Goal: Task Accomplishment & Management: Manage account settings

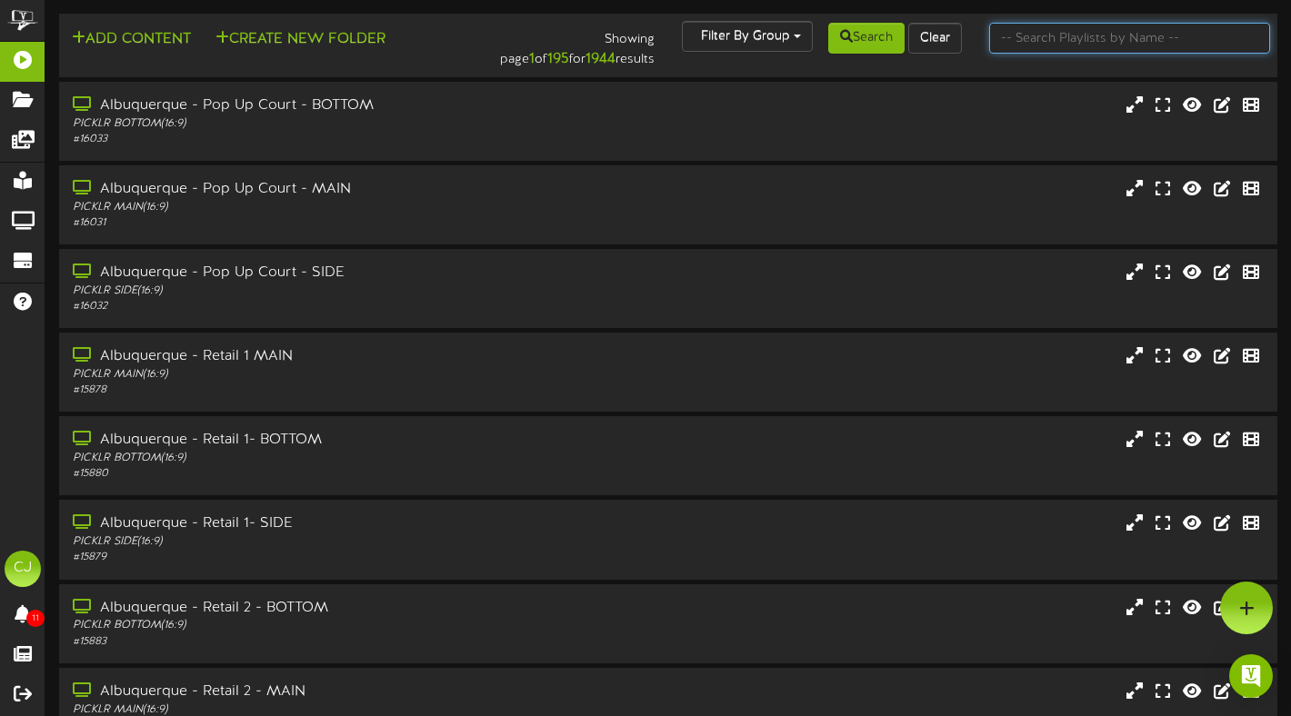
click at [1112, 42] on input "text" at bounding box center [1129, 38] width 281 height 31
type input "[GEOGRAPHIC_DATA]"
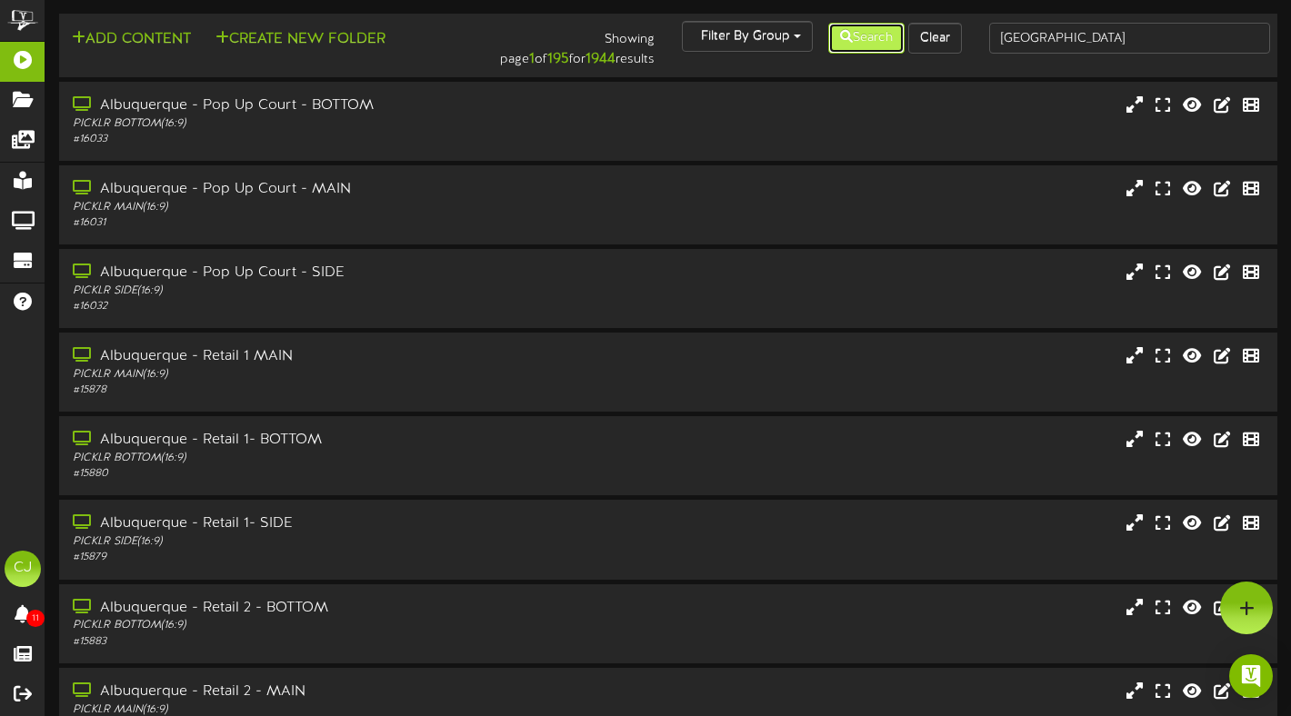
click at [876, 45] on button "Search" at bounding box center [866, 38] width 76 height 31
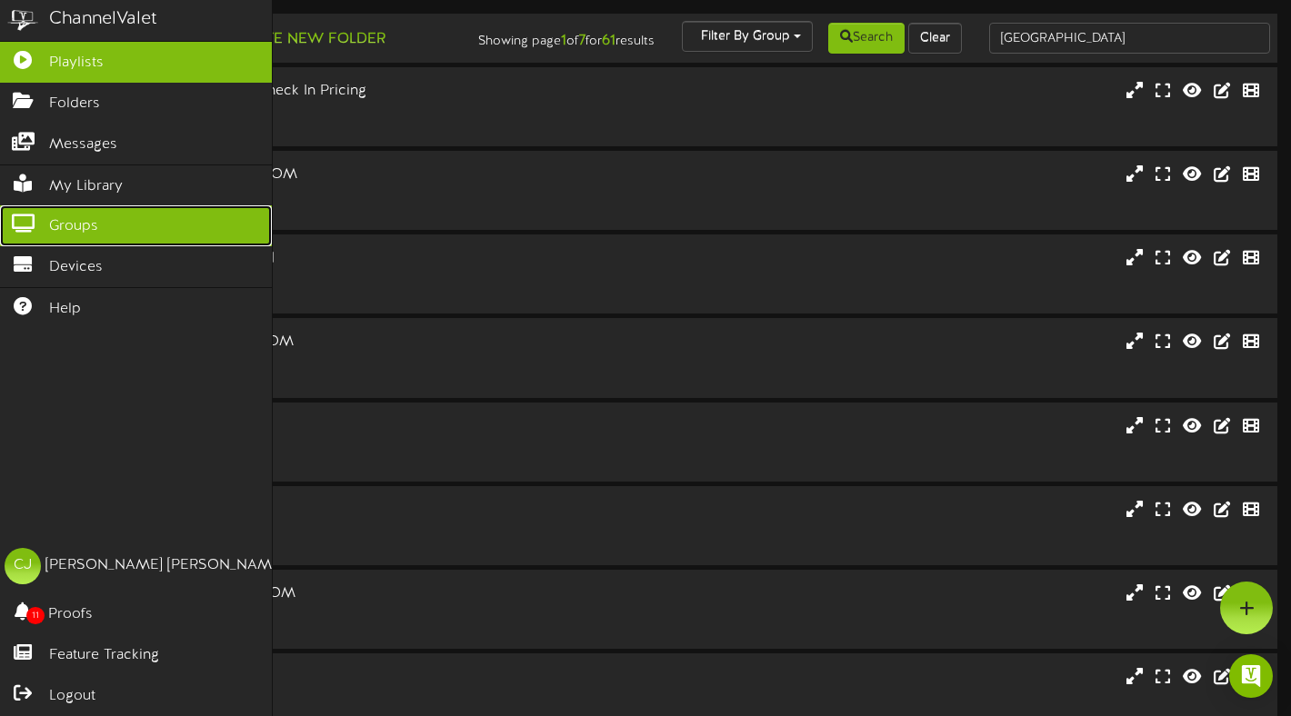
click at [114, 222] on link "Groups" at bounding box center [136, 225] width 272 height 41
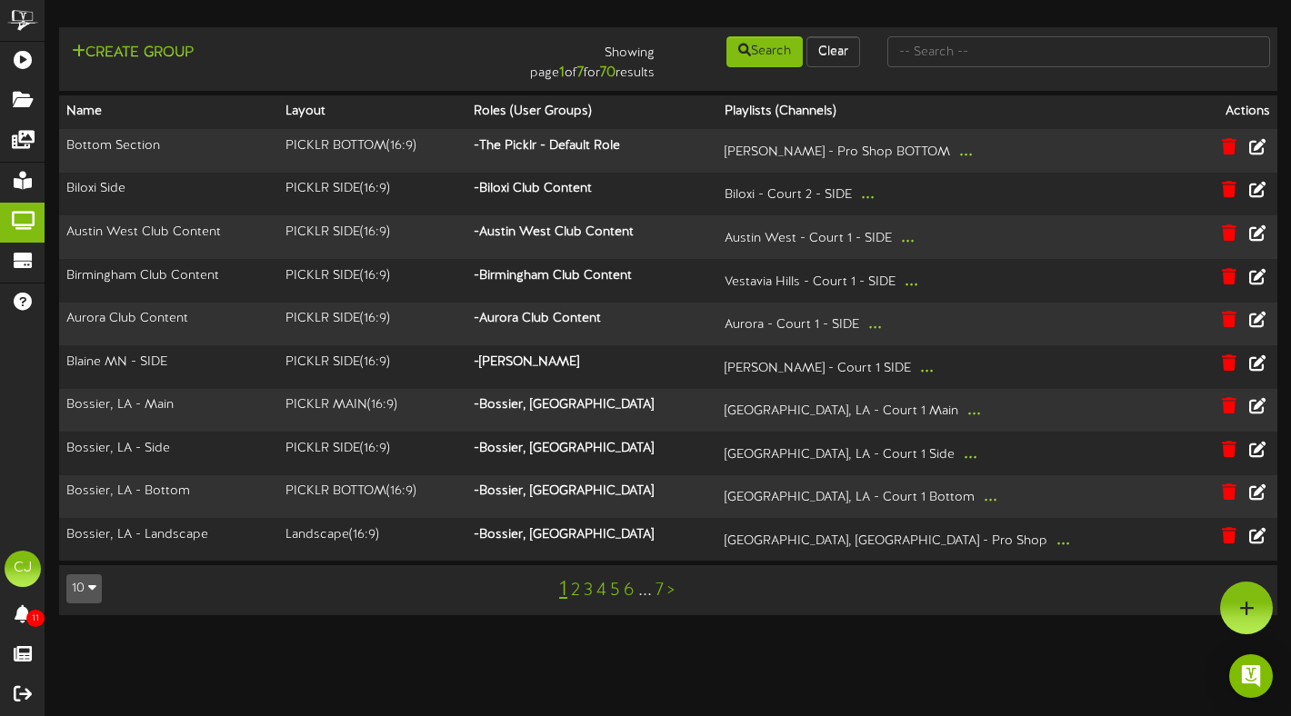
click at [616, 589] on link "5" at bounding box center [615, 591] width 10 height 20
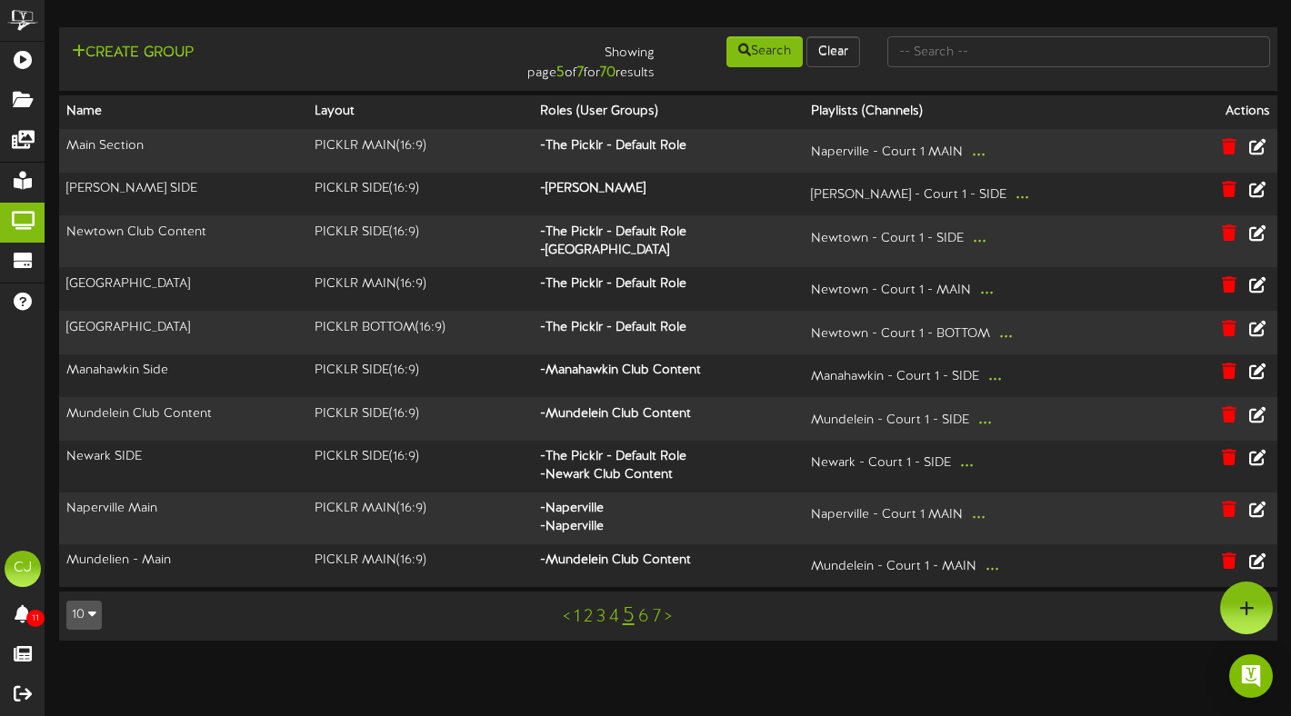
click at [646, 618] on link "6" at bounding box center [643, 617] width 11 height 20
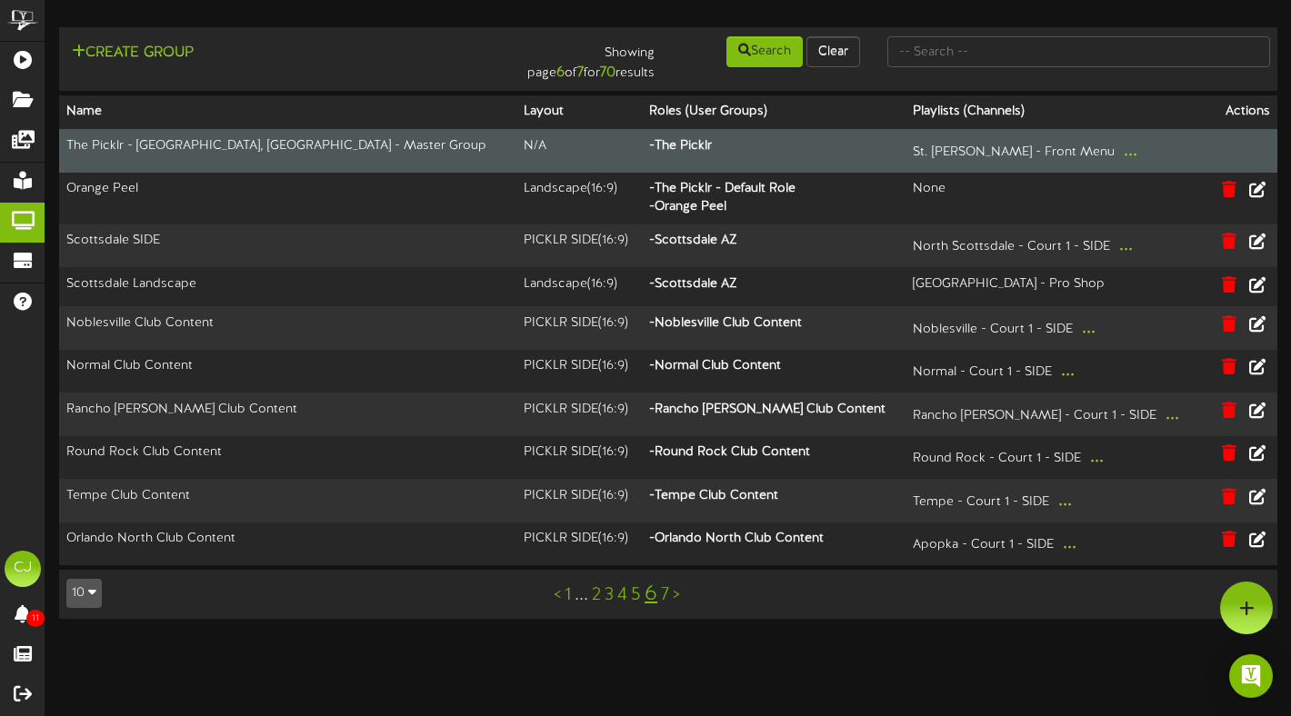
click at [369, 145] on td "The Picklr - [GEOGRAPHIC_DATA], [GEOGRAPHIC_DATA] - Master Group" at bounding box center [287, 151] width 457 height 44
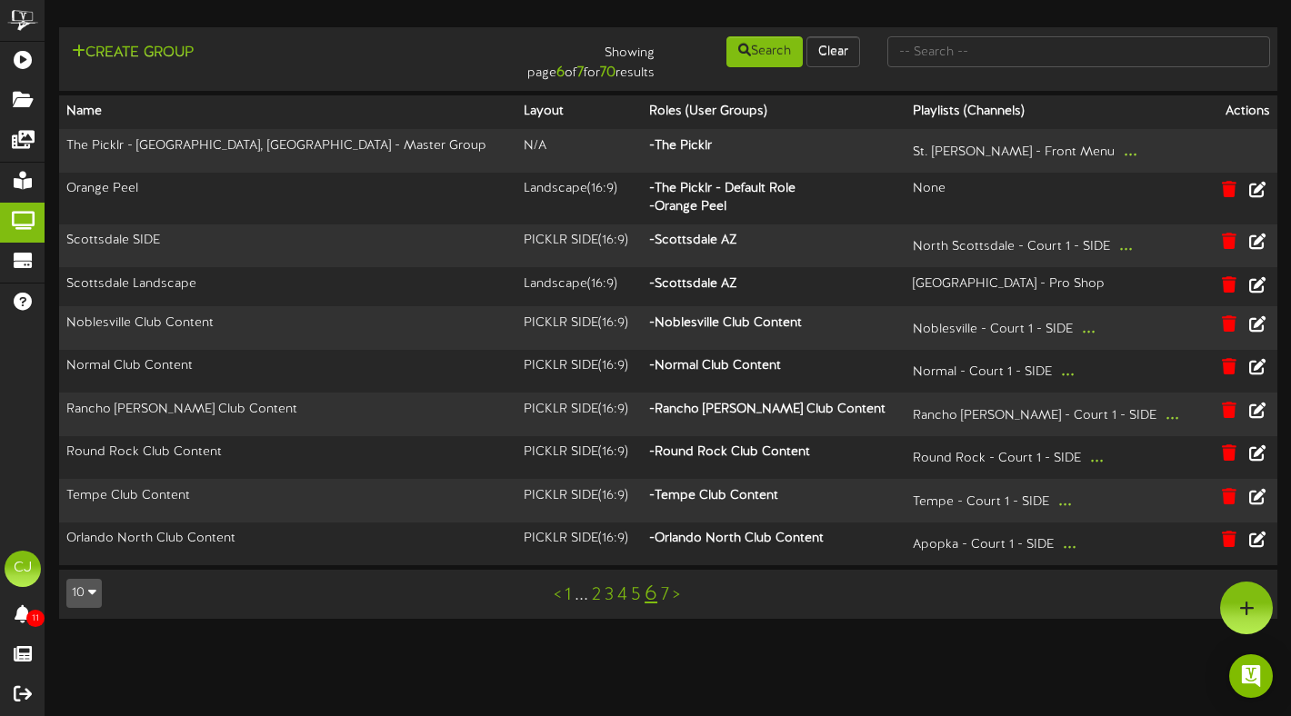
click at [624, 596] on link "4" at bounding box center [622, 595] width 10 height 20
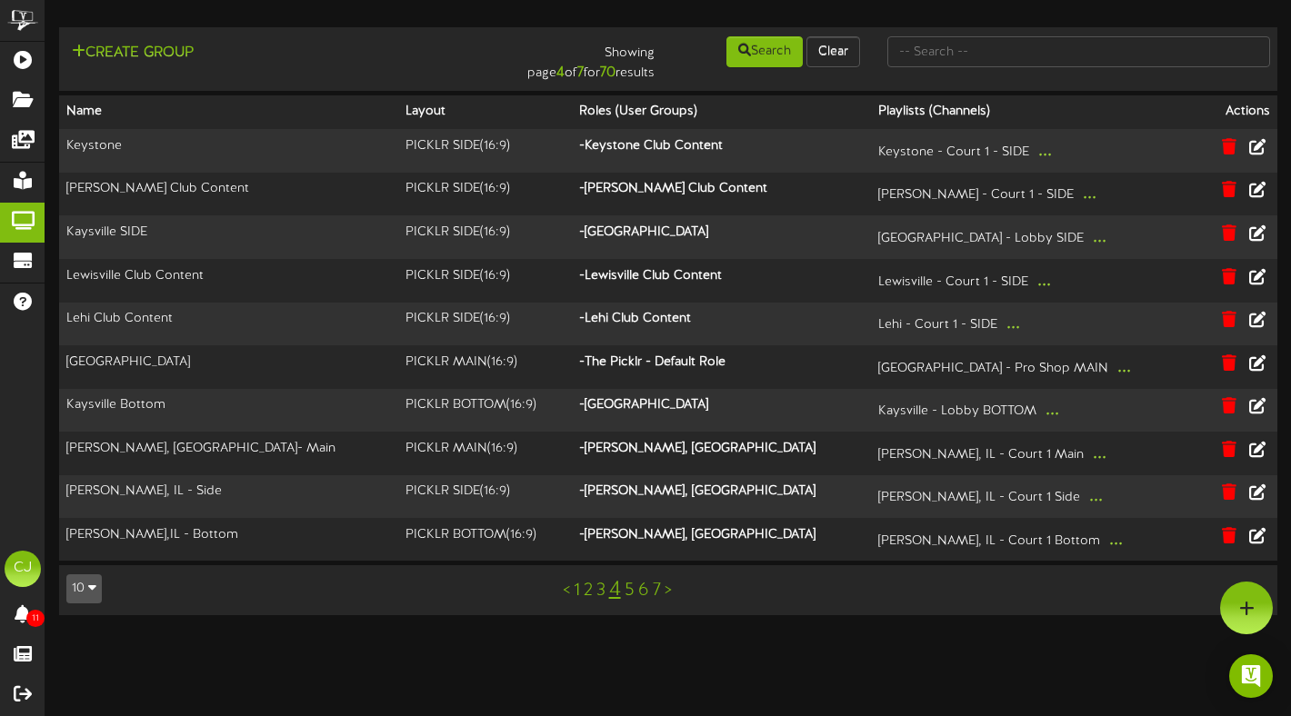
click at [601, 592] on link "3" at bounding box center [600, 591] width 9 height 20
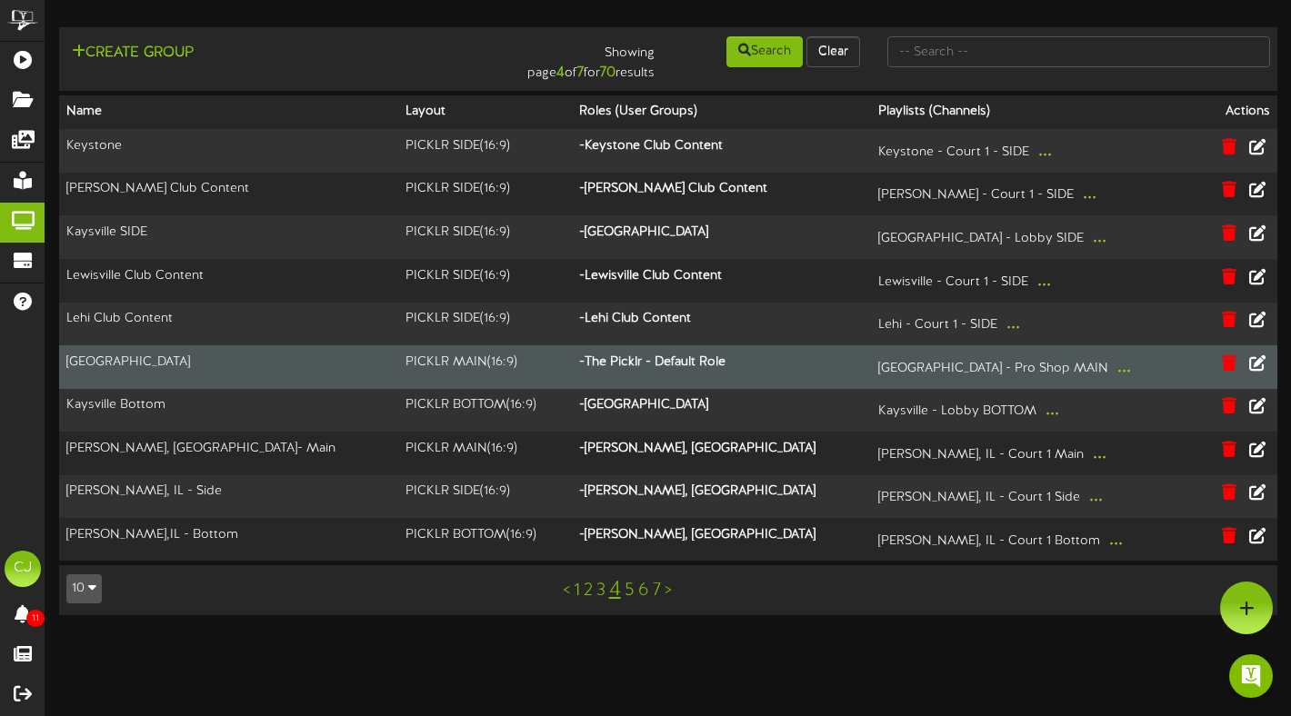
click at [743, 367] on th "- The Picklr - Default Role" at bounding box center [722, 367] width 300 height 44
click at [1261, 362] on icon at bounding box center [1257, 362] width 20 height 20
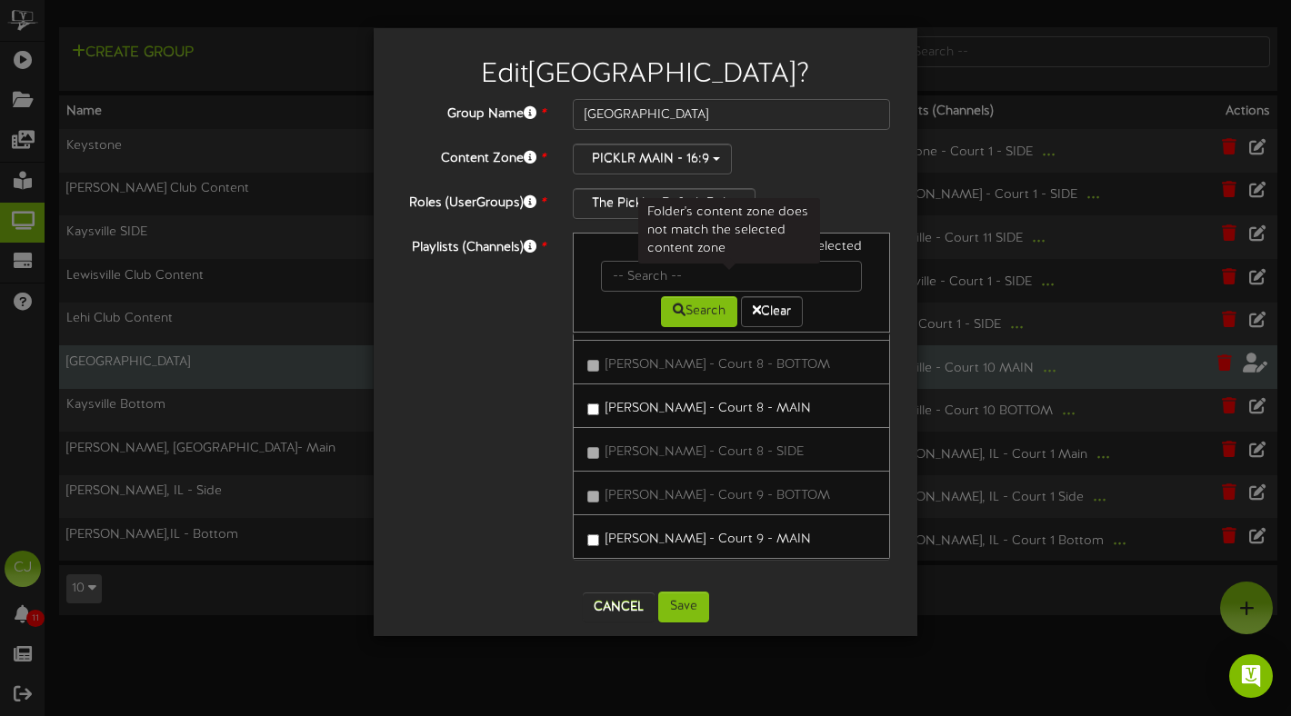
scroll to position [36123, 0]
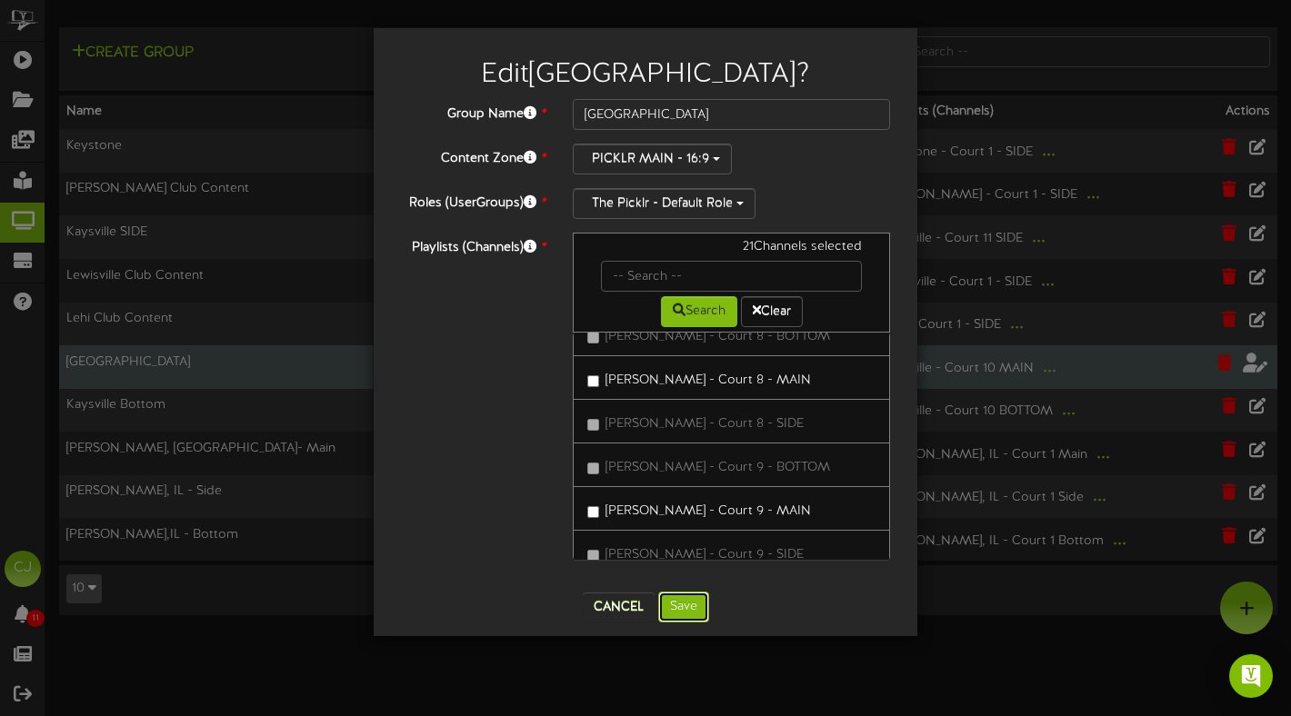
click at [690, 604] on button "Save" at bounding box center [683, 607] width 51 height 31
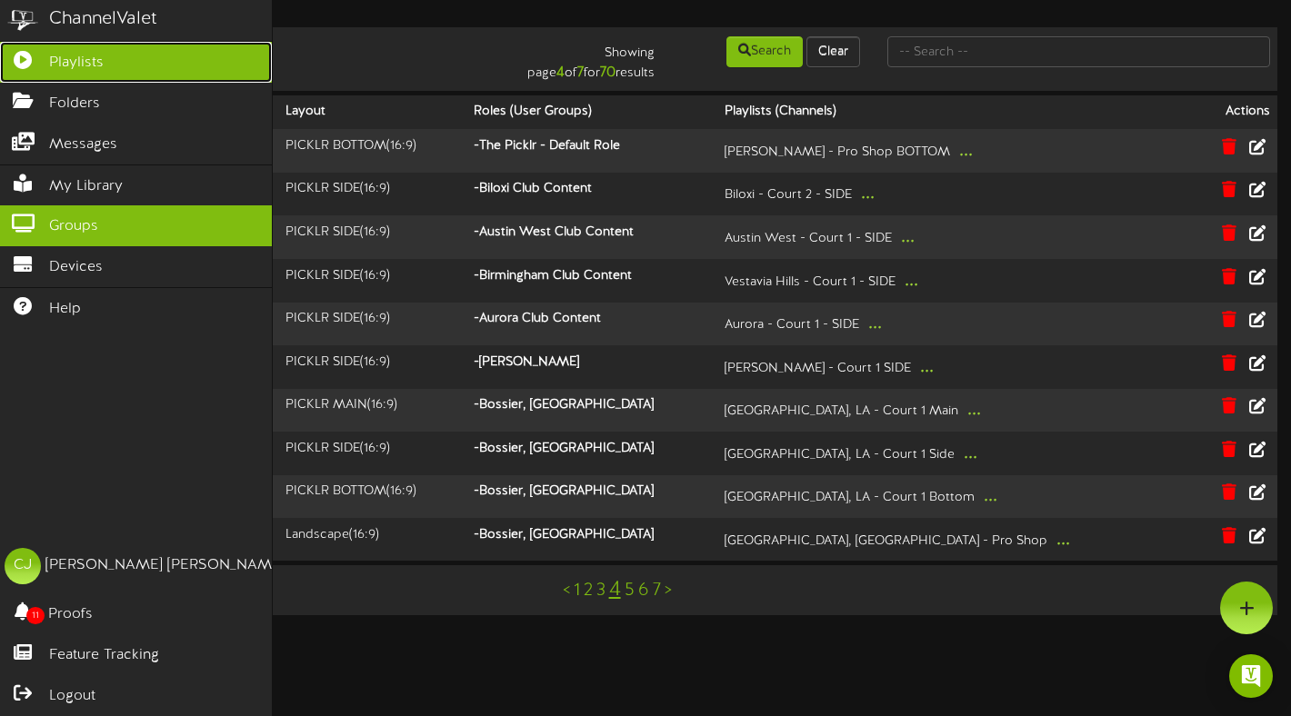
click at [26, 61] on icon at bounding box center [22, 58] width 45 height 14
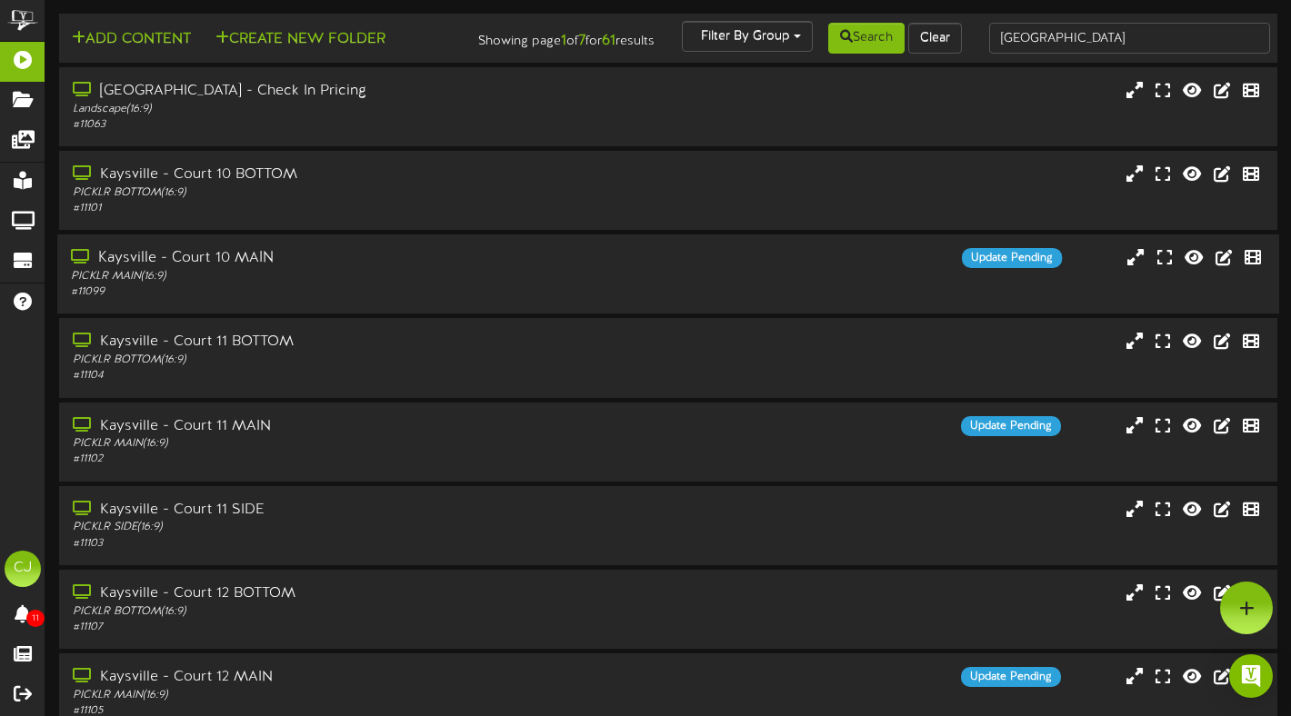
click at [496, 269] on div "Kaysville - Court 10 MAIN" at bounding box center [312, 258] width 482 height 21
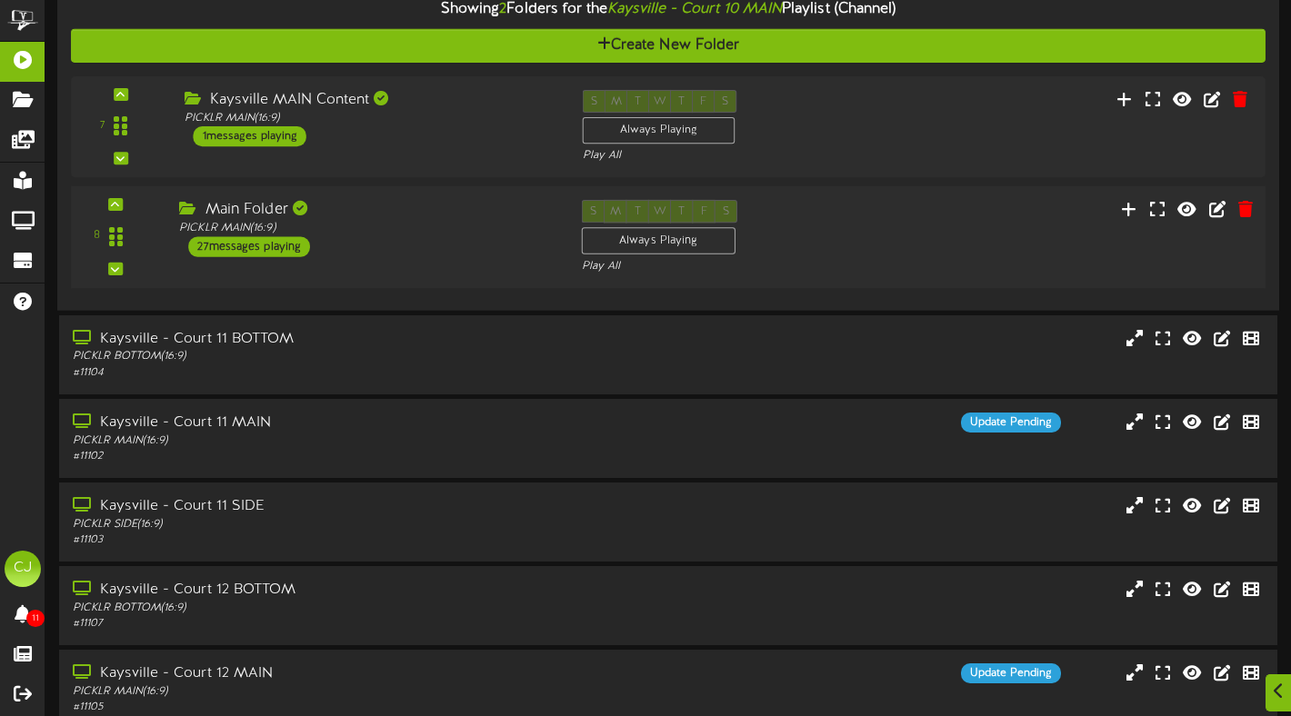
scroll to position [362, 0]
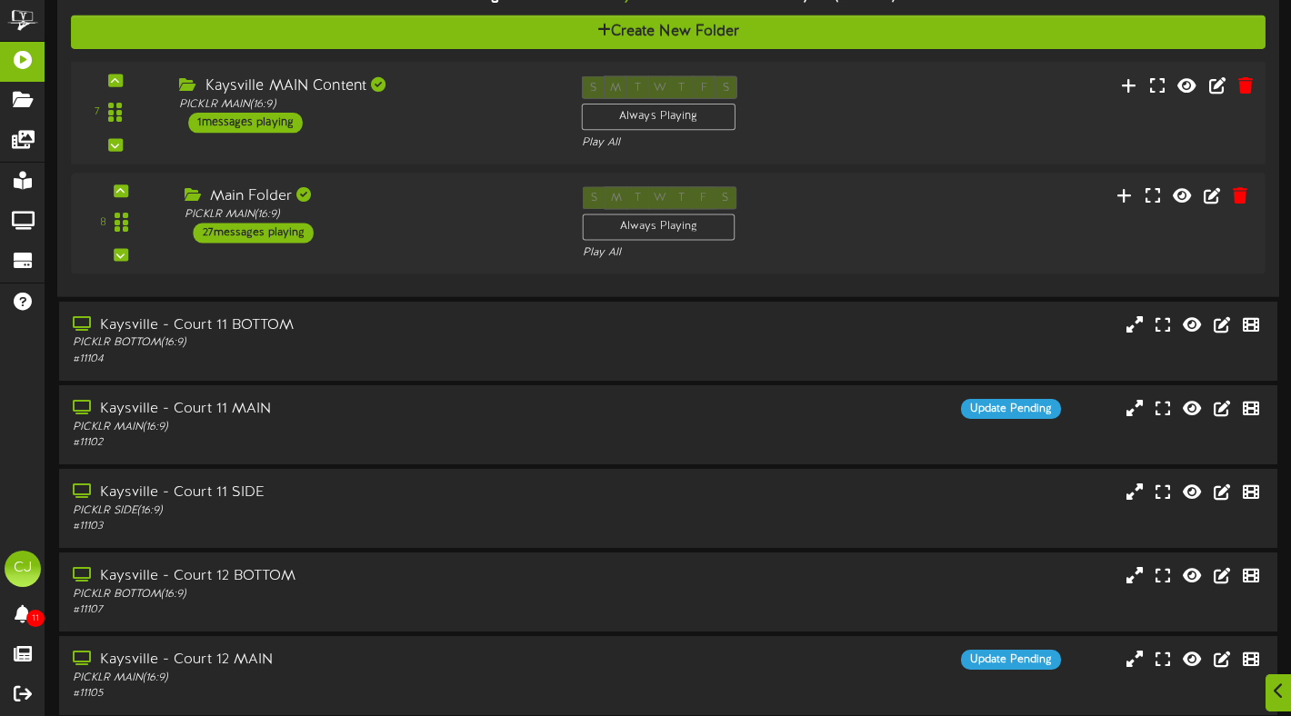
click at [403, 132] on div "Kaysville MAIN Content PICKLR MAIN ( 16:9 ) 1 messages playing" at bounding box center [366, 104] width 402 height 57
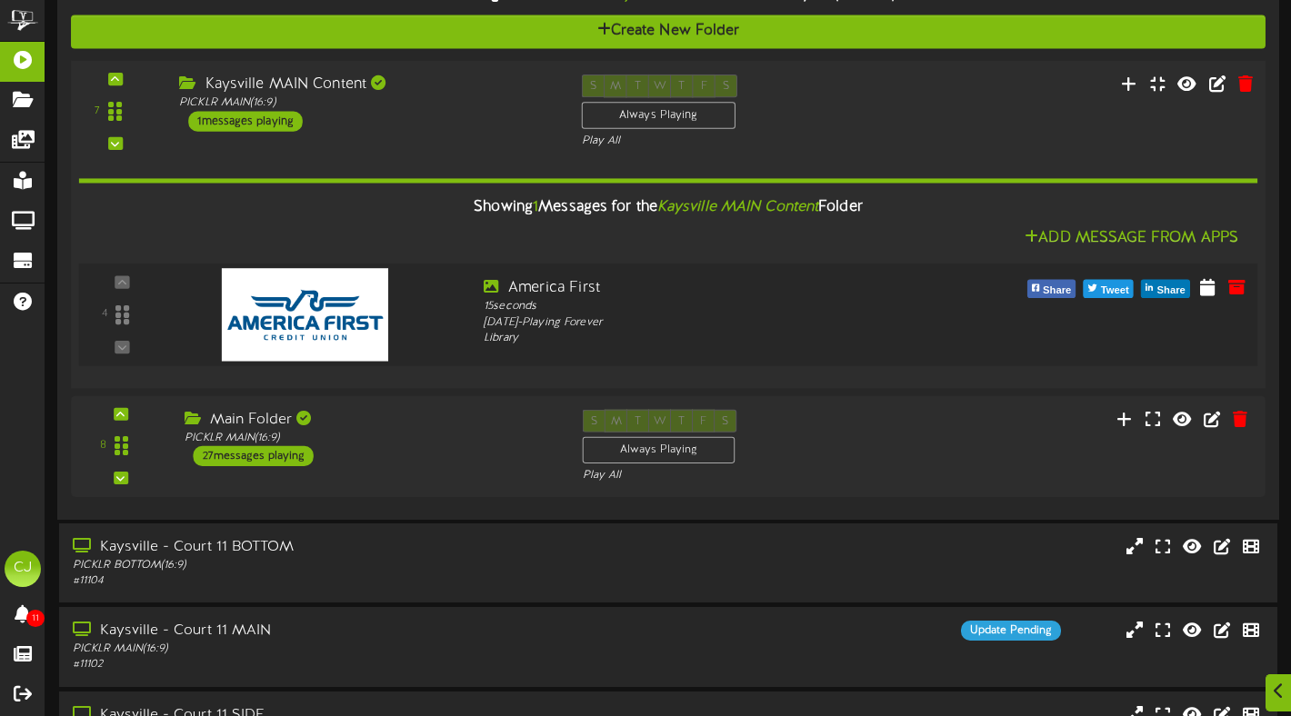
scroll to position [357, 0]
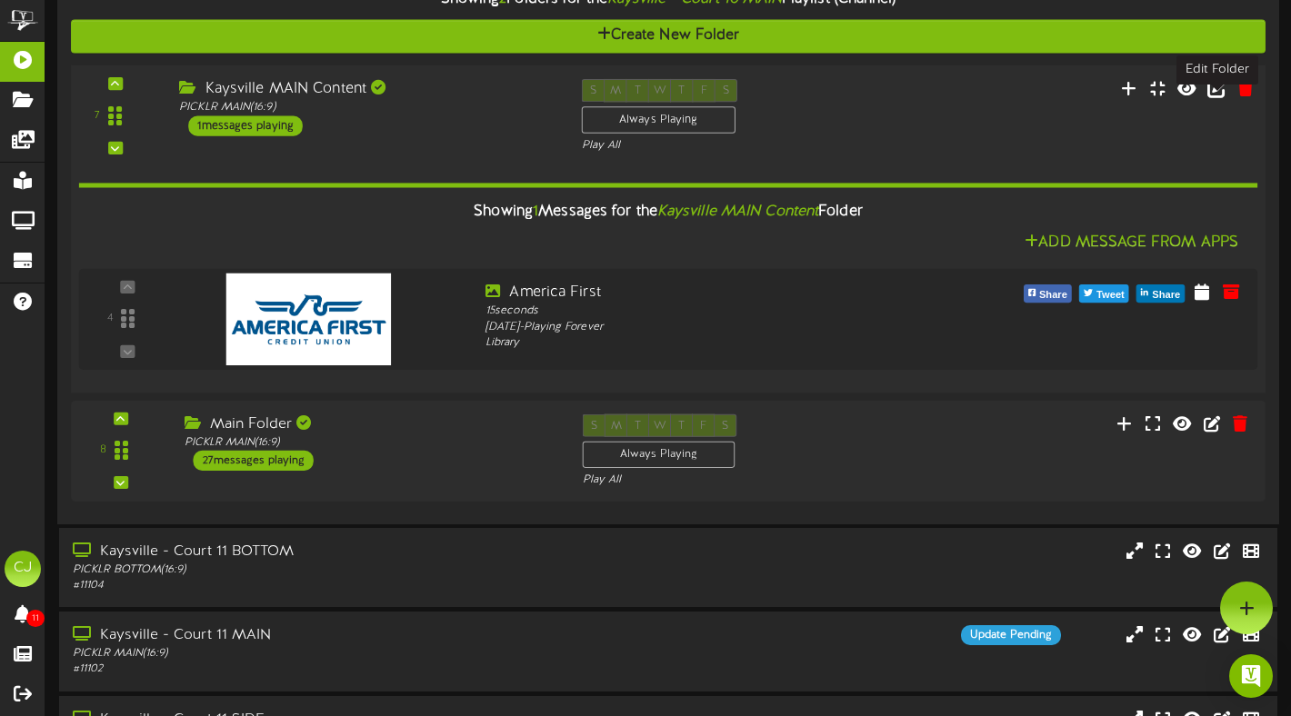
click at [1209, 98] on icon at bounding box center [1217, 88] width 20 height 20
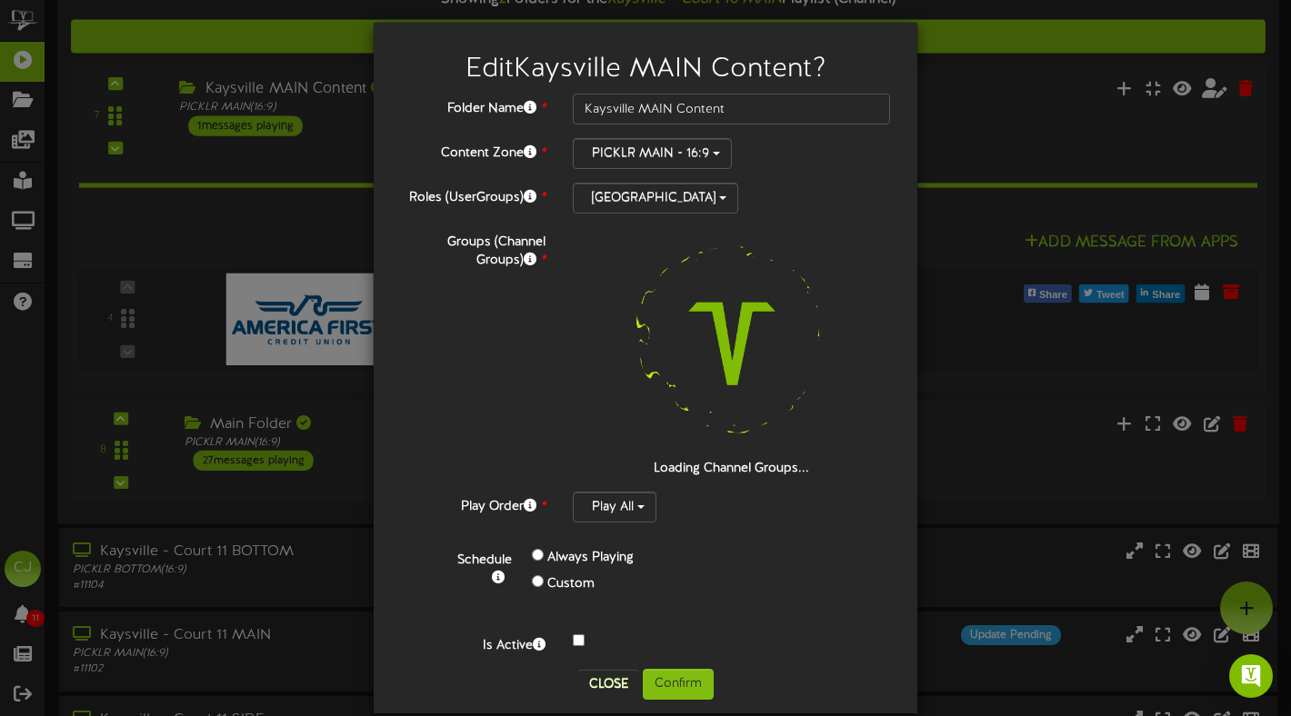
scroll to position [7, 0]
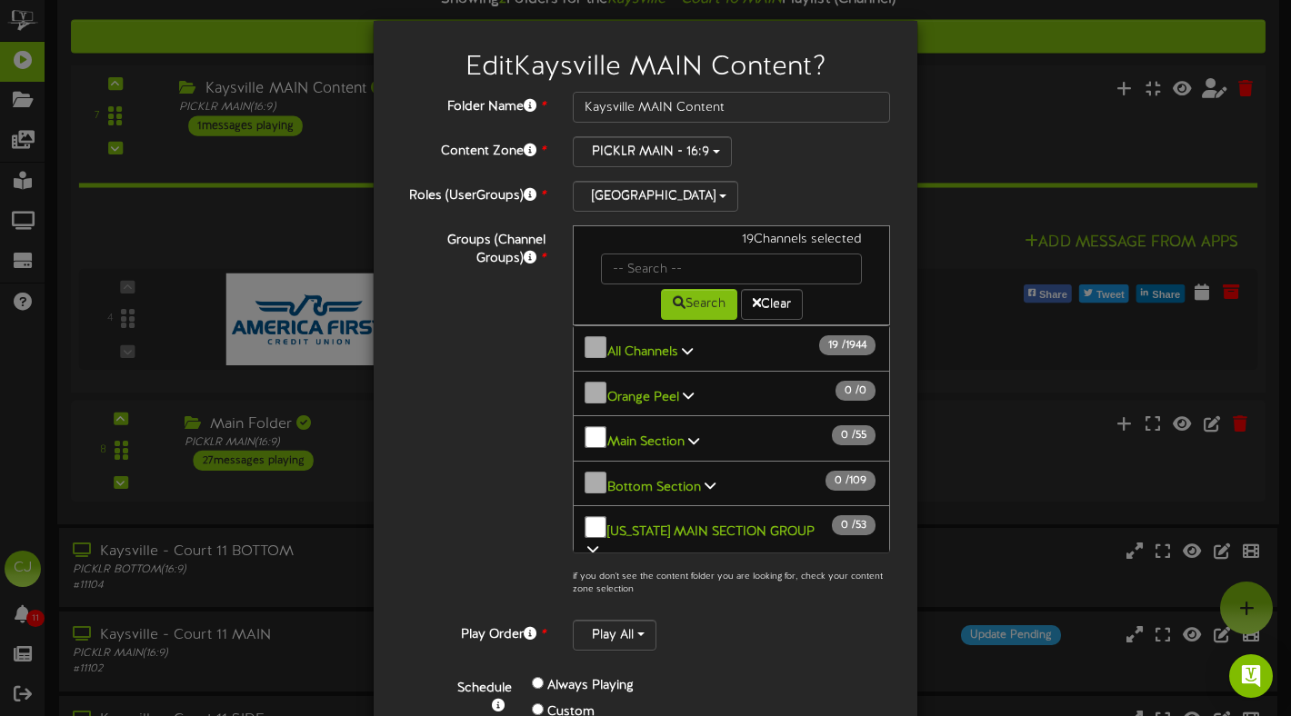
click at [683, 344] on icon at bounding box center [687, 350] width 11 height 13
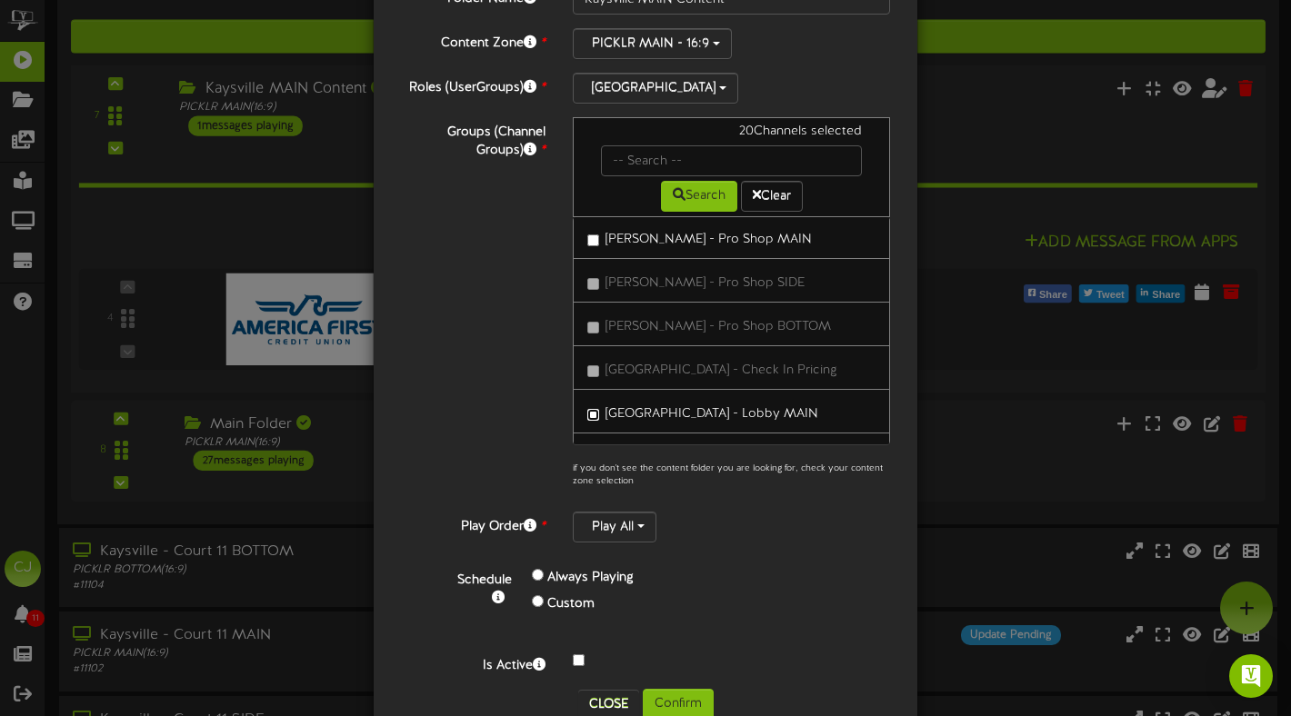
scroll to position [161, 0]
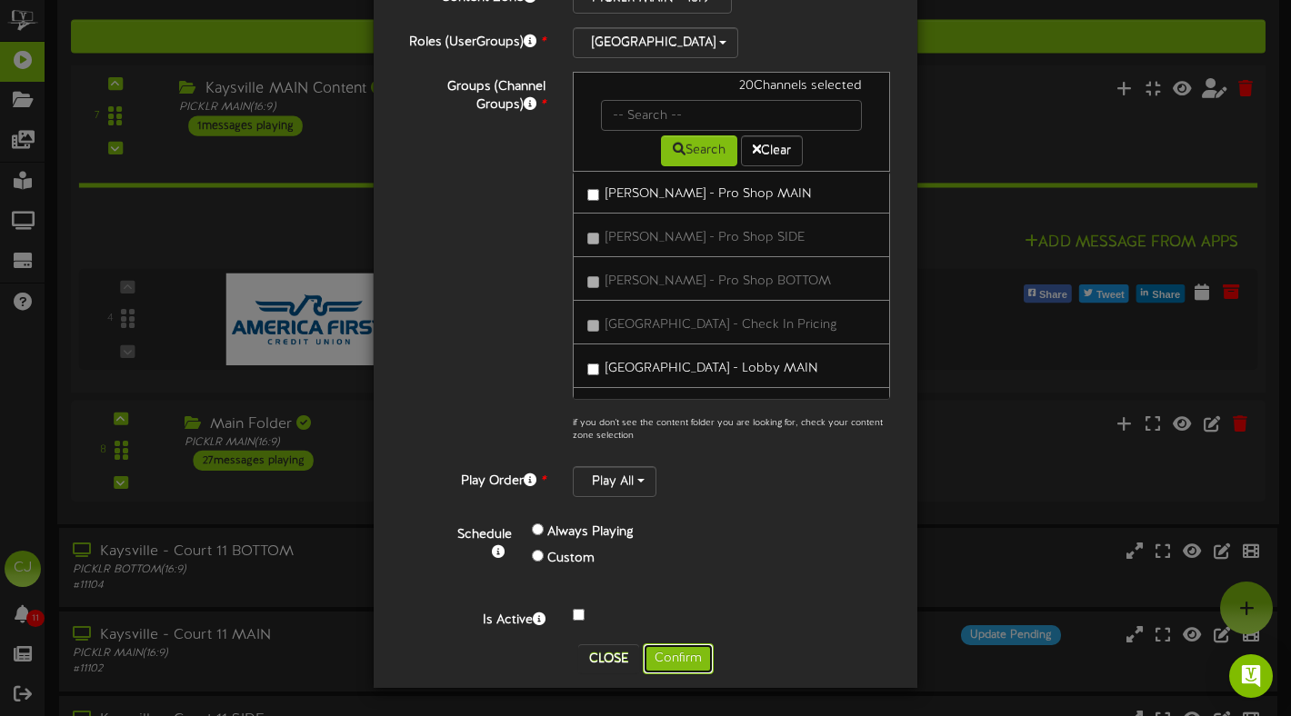
click at [692, 649] on button "Confirm" at bounding box center [678, 658] width 71 height 31
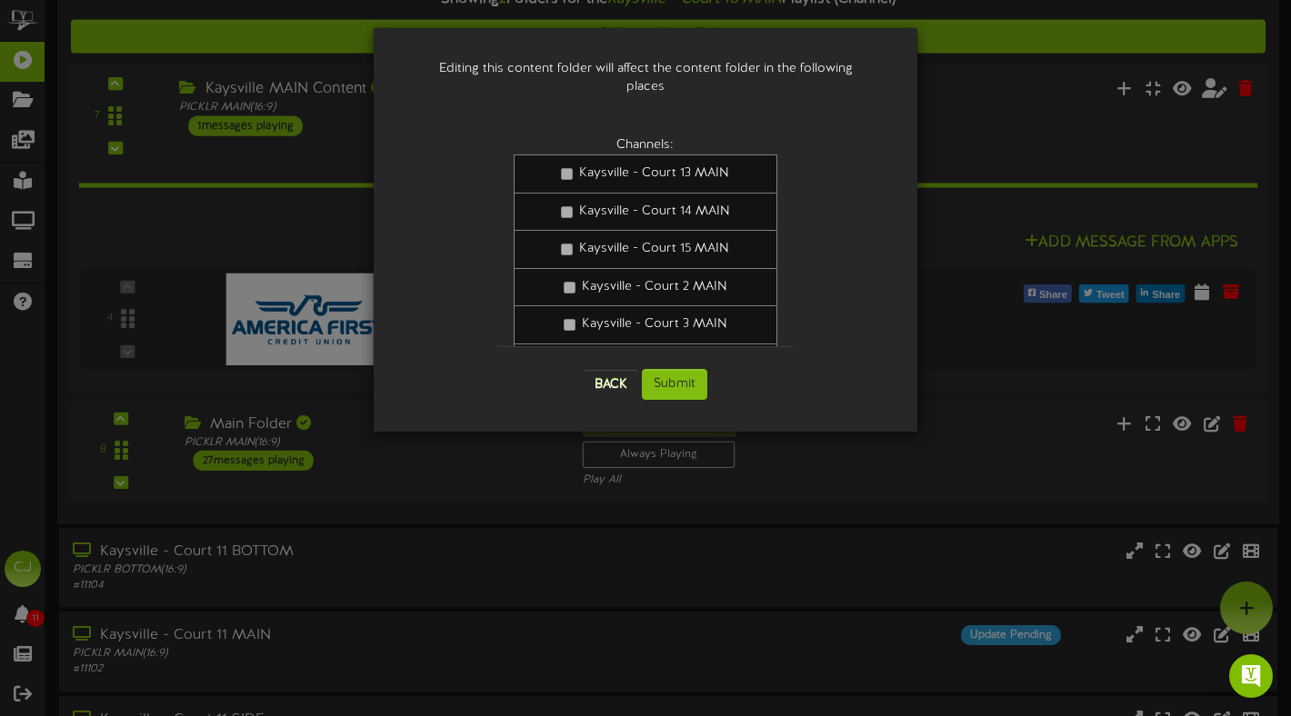
scroll to position [356, 0]
click at [684, 373] on button "Submit" at bounding box center [674, 384] width 65 height 31
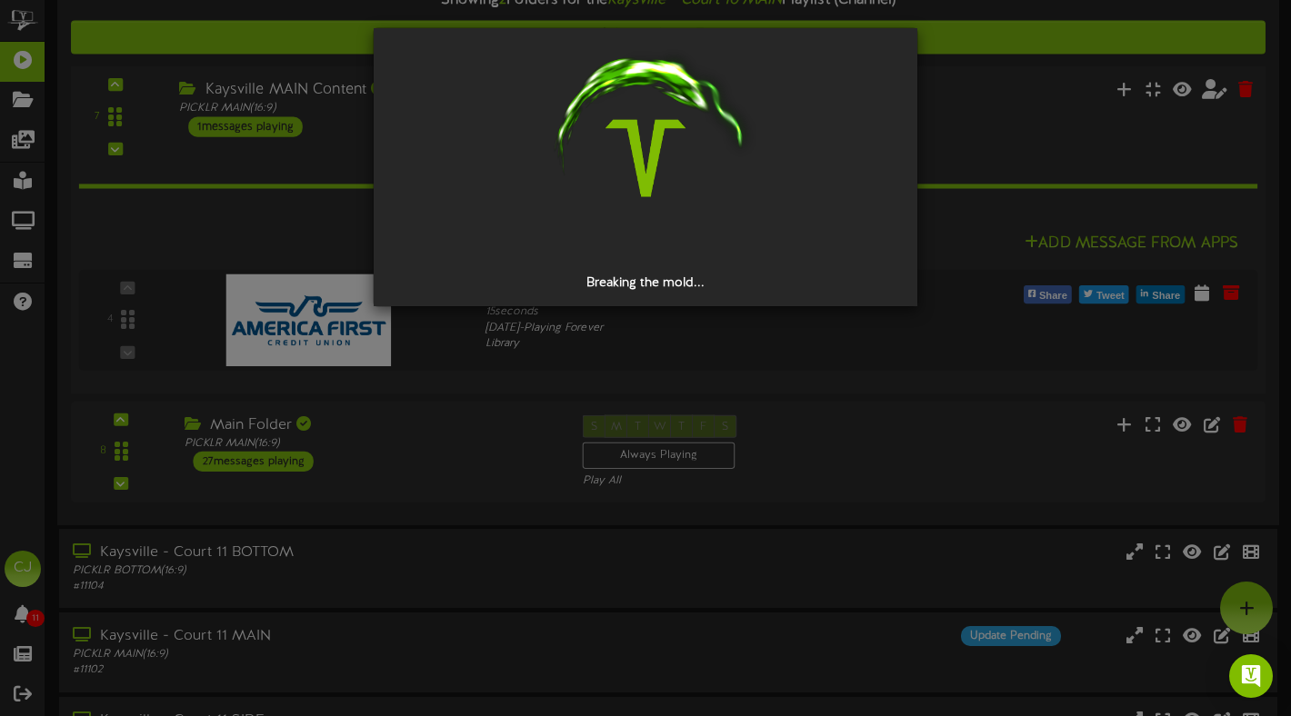
scroll to position [0, 0]
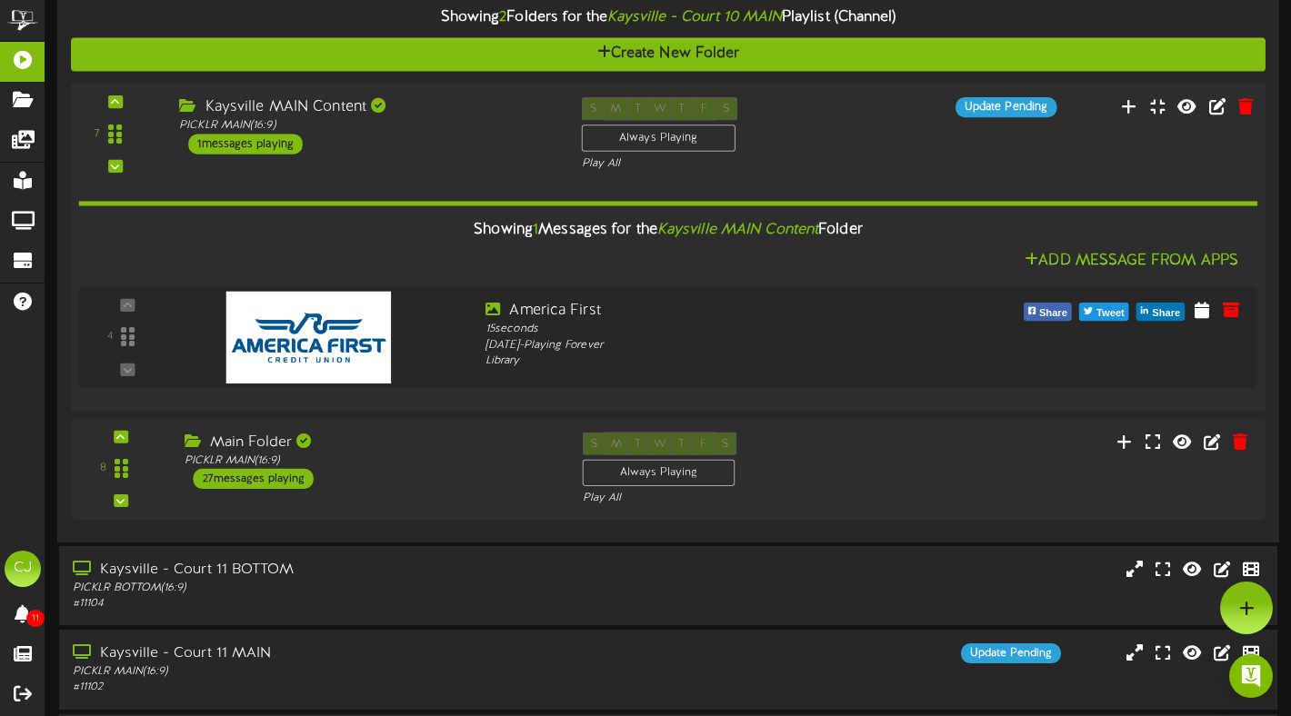
click at [442, 115] on div "Kaysville MAIN Content" at bounding box center [366, 107] width 374 height 21
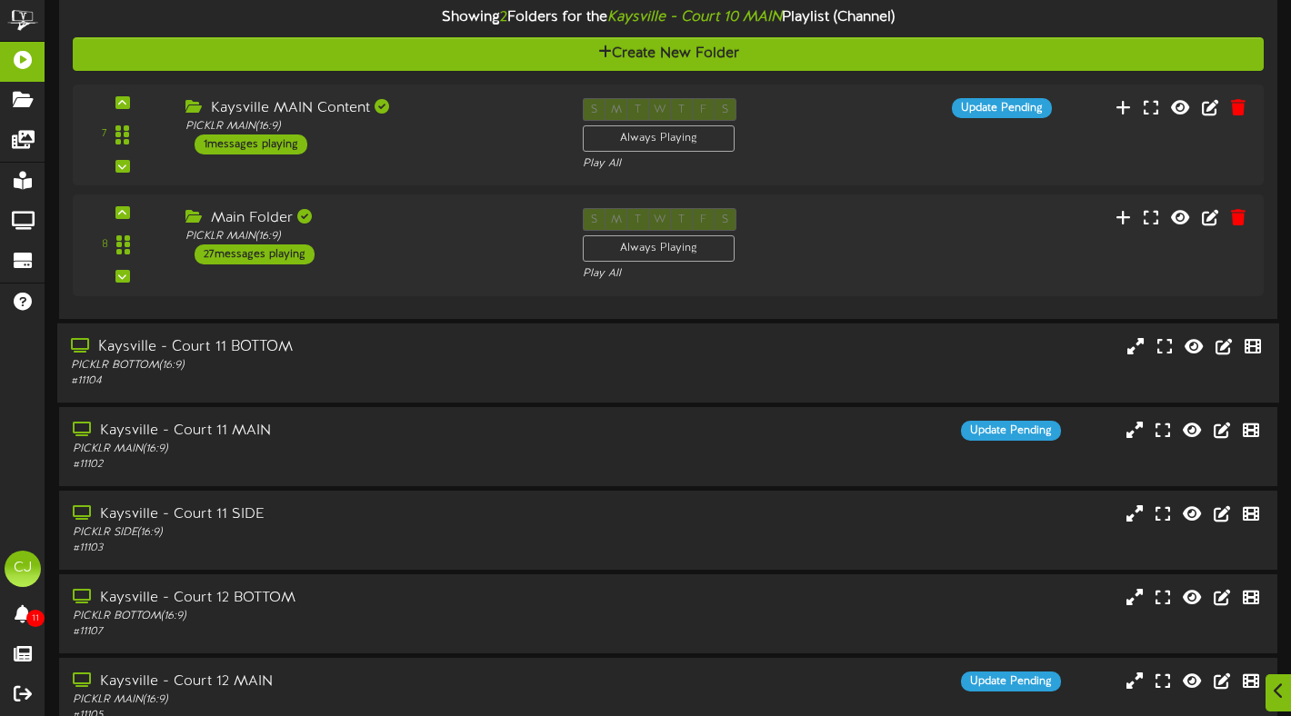
scroll to position [618, 0]
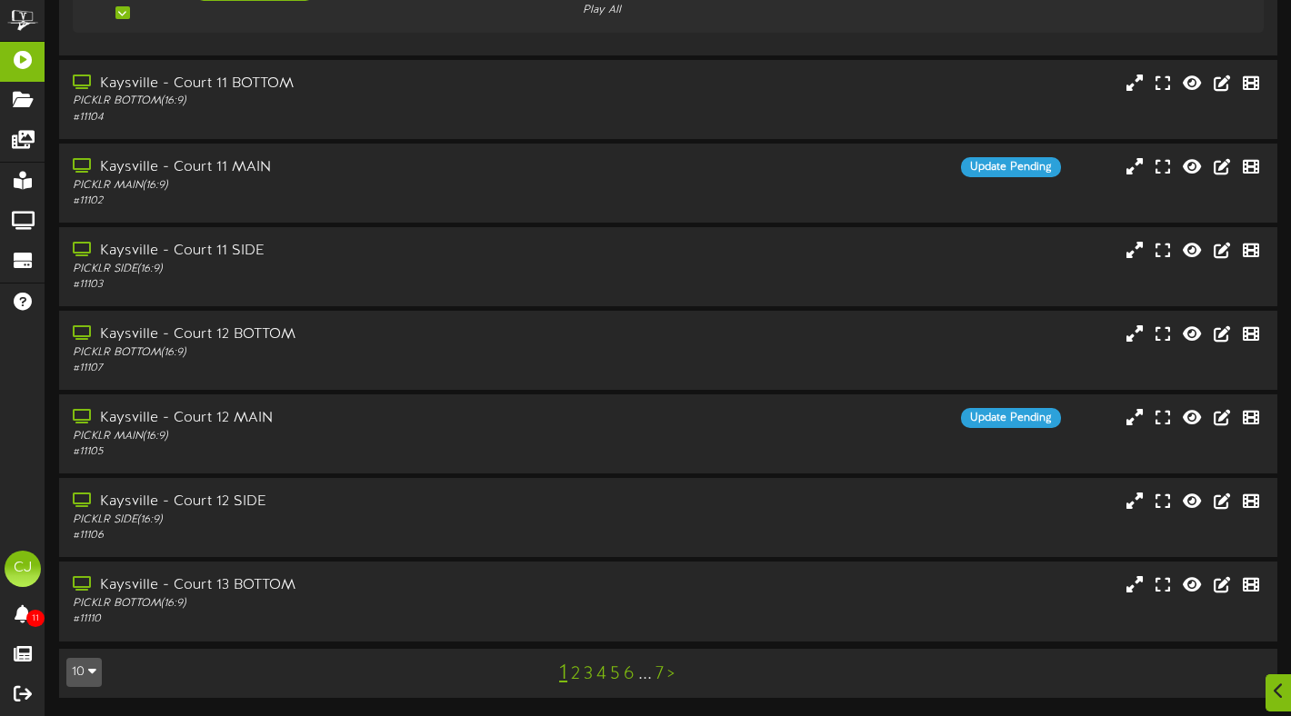
click at [599, 673] on link "4" at bounding box center [601, 674] width 10 height 20
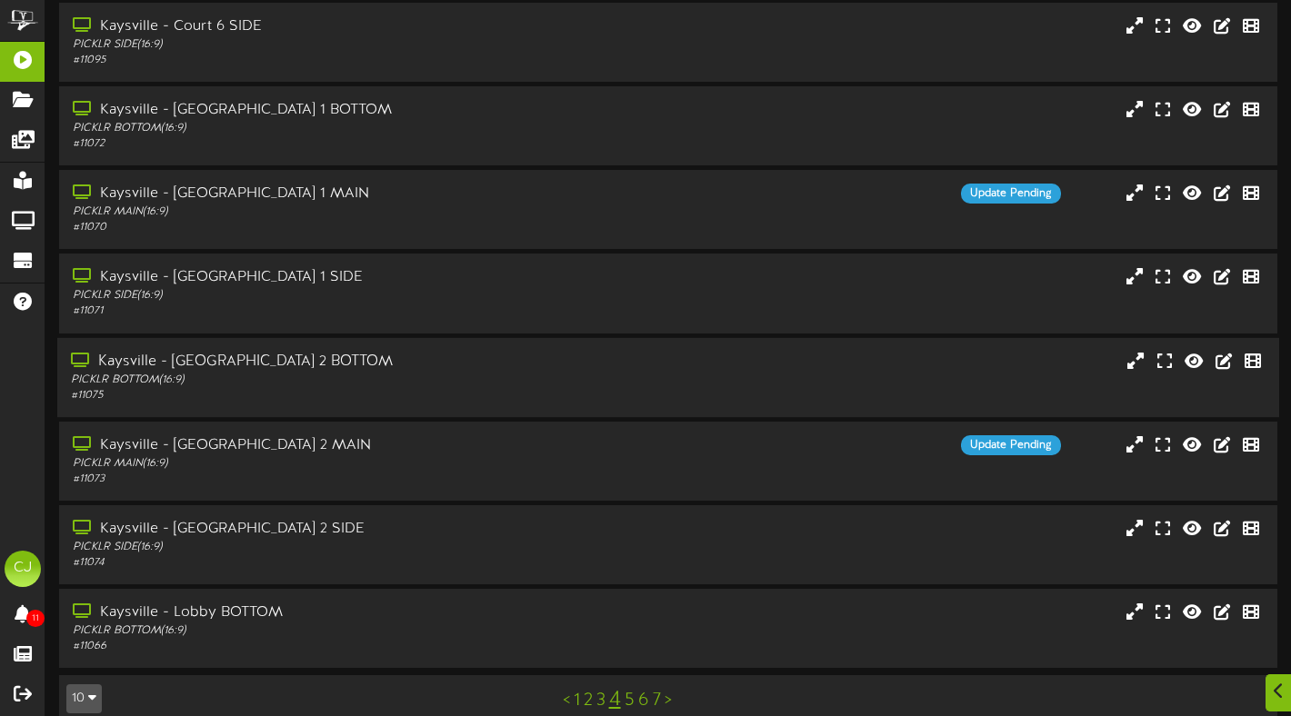
scroll to position [273, 0]
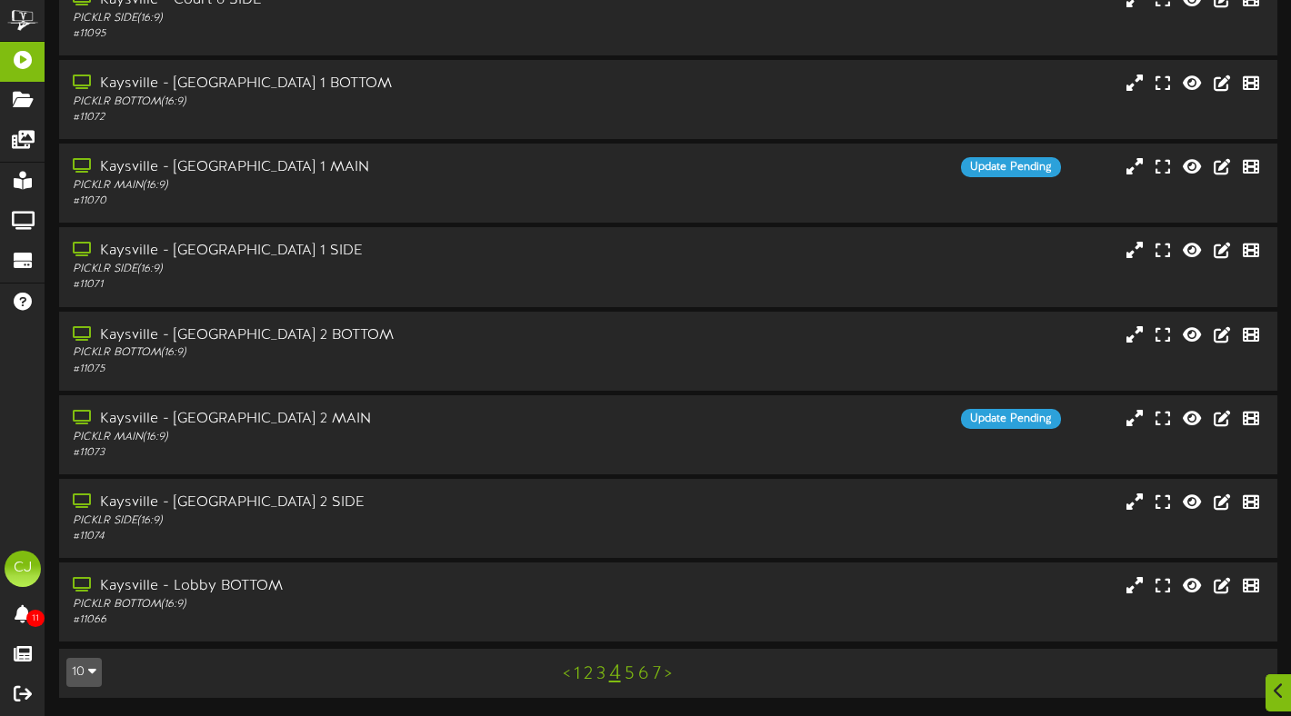
click at [631, 671] on link "5" at bounding box center [629, 674] width 10 height 20
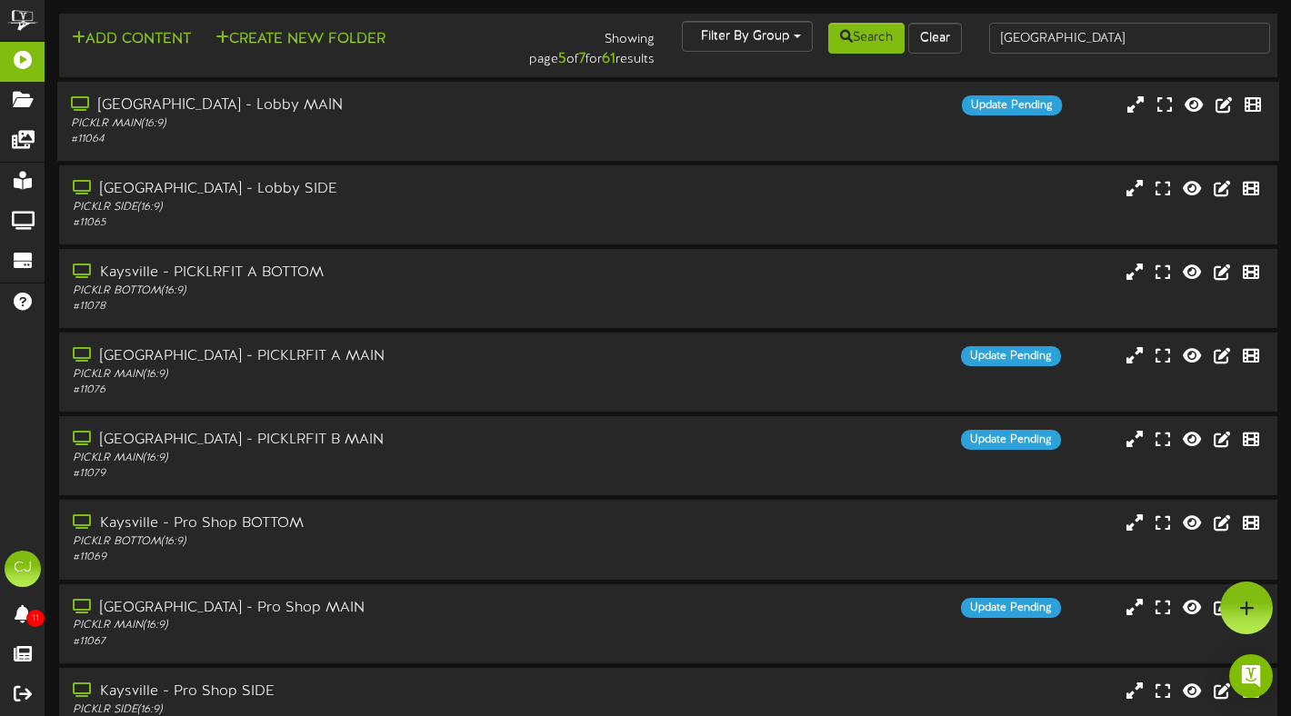
click at [577, 116] on div "[GEOGRAPHIC_DATA] - Lobby MAIN PICKLR MAIN ( 16:9 ) # 11064 Update Pending" at bounding box center [667, 121] width 1221 height 52
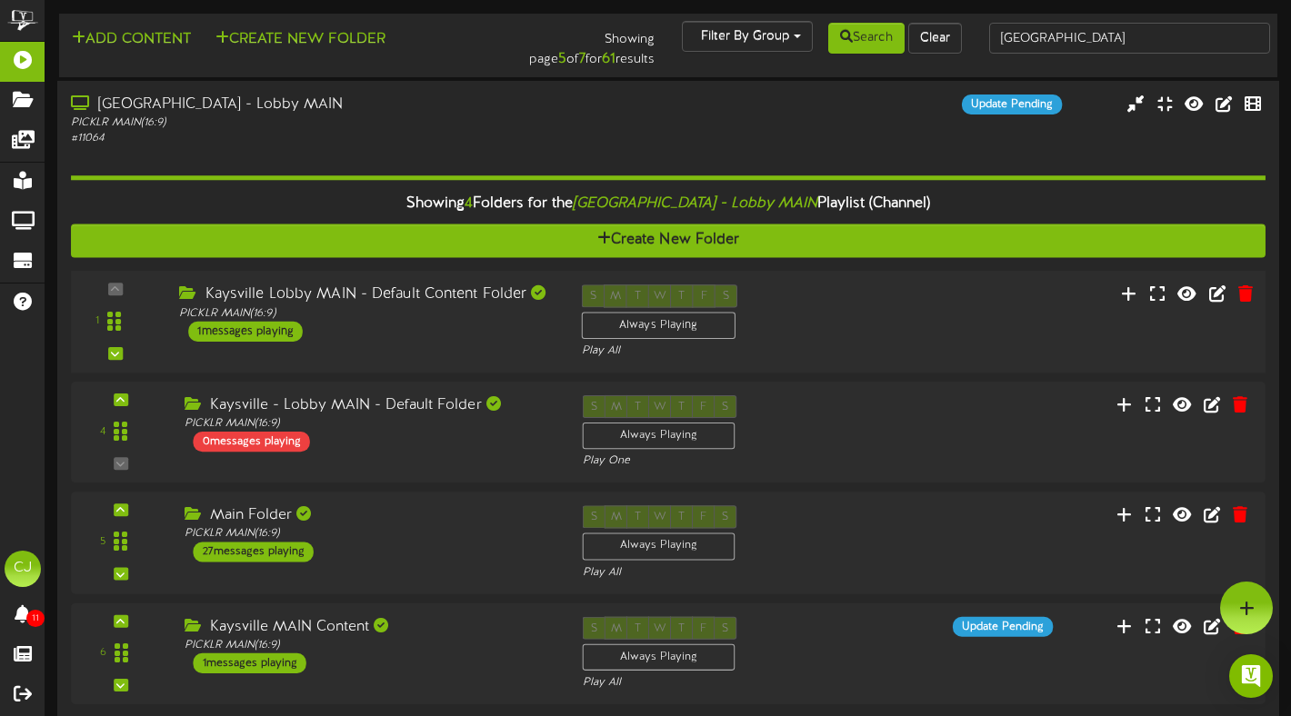
click at [942, 316] on div "1 ( 16:9" at bounding box center [668, 321] width 1206 height 75
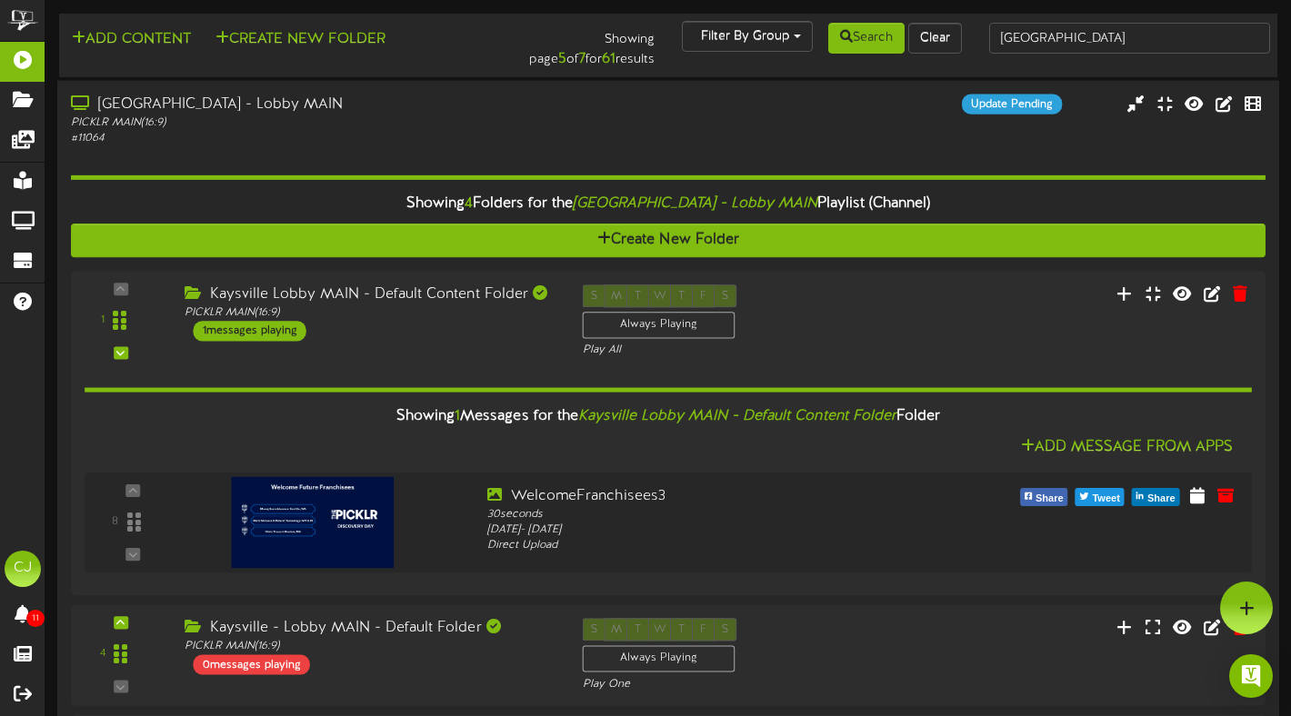
click at [444, 108] on div "[GEOGRAPHIC_DATA] - Lobby MAIN" at bounding box center [312, 104] width 482 height 21
